Goal: Navigation & Orientation: Find specific page/section

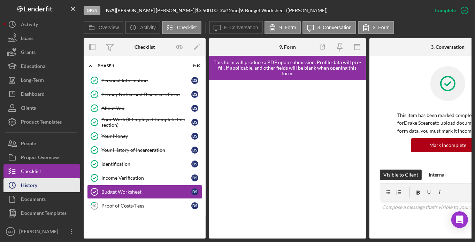
click at [33, 185] on div "History" at bounding box center [29, 186] width 16 height 16
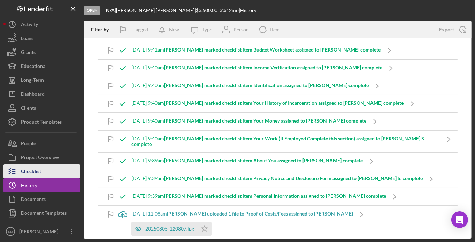
click at [28, 173] on div "Checklist" at bounding box center [31, 172] width 20 height 16
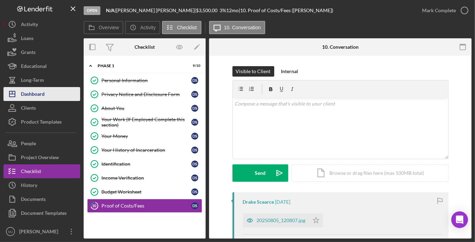
click at [40, 95] on div "Dashboard" at bounding box center [33, 95] width 24 height 16
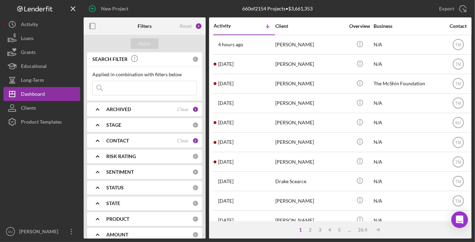
click at [134, 139] on div "CONTACT" at bounding box center [141, 141] width 71 height 6
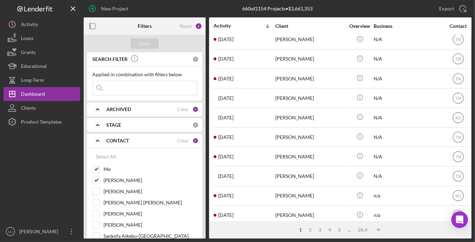
scroll to position [311, 0]
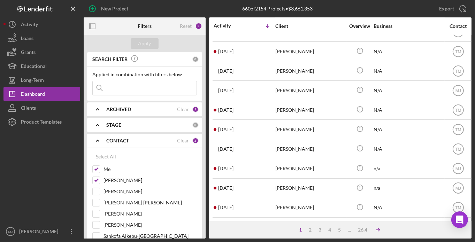
click at [379, 231] on polyline at bounding box center [378, 230] width 1 height 3
click at [382, 227] on icon "Icon/Table Sort Arrow" at bounding box center [385, 230] width 14 height 14
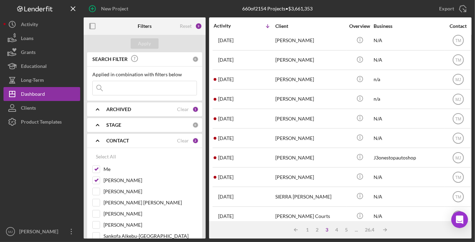
scroll to position [32, 0]
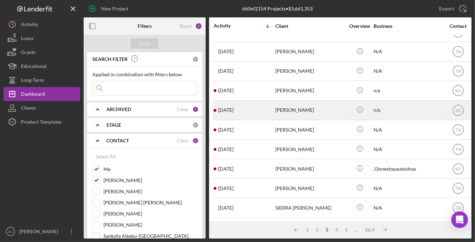
click at [307, 108] on div "[PERSON_NAME]" at bounding box center [310, 110] width 70 height 18
